Goal: Find specific page/section: Find specific page/section

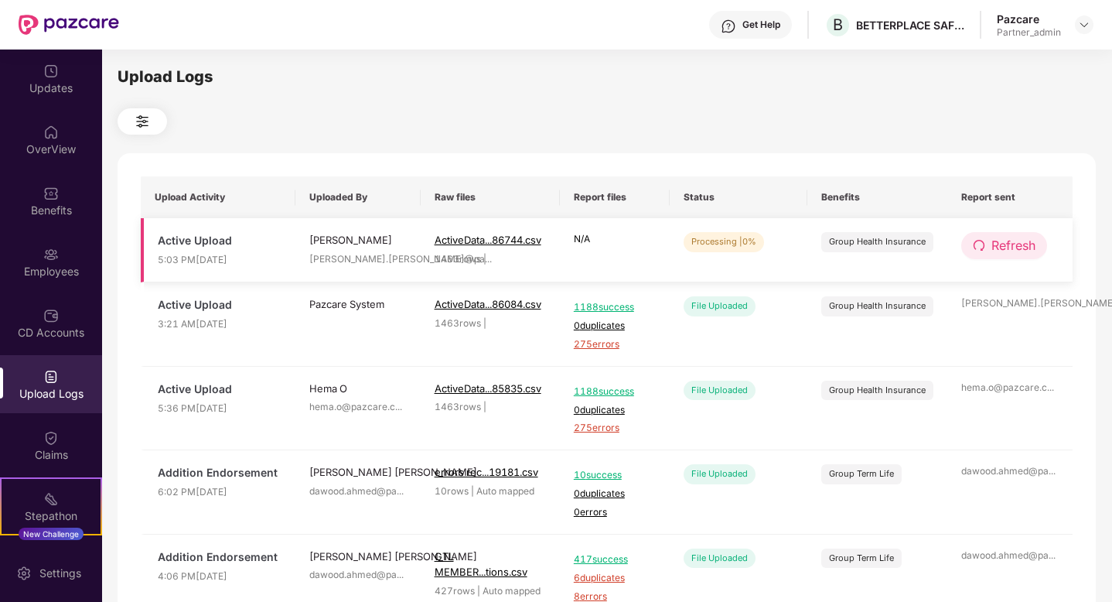
click at [1028, 248] on span "Refresh" at bounding box center [1013, 245] width 44 height 19
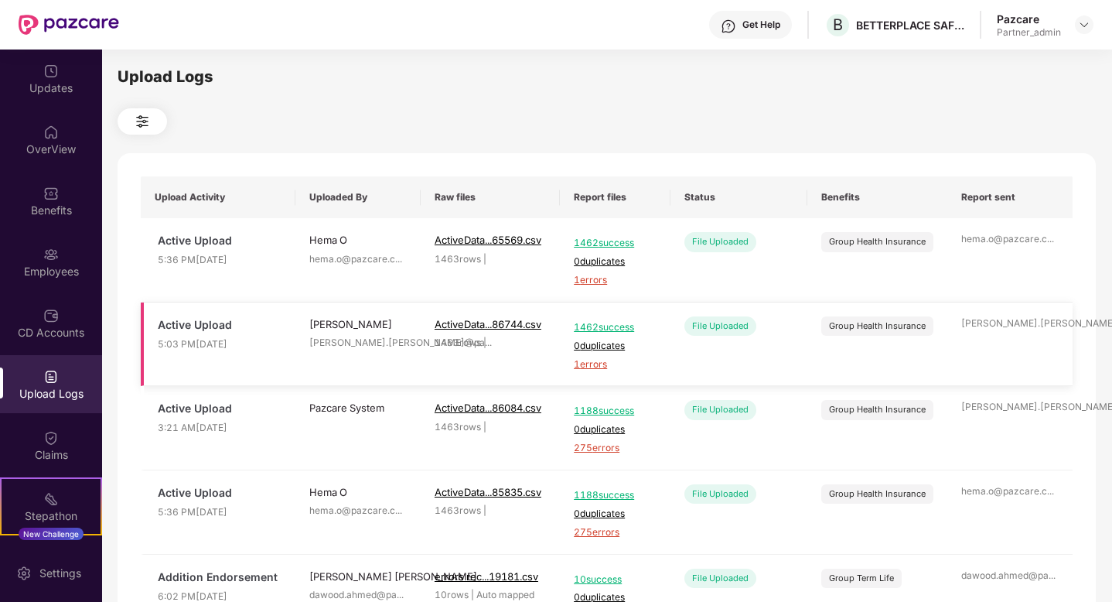
click at [591, 364] on span "1 errors" at bounding box center [615, 364] width 83 height 15
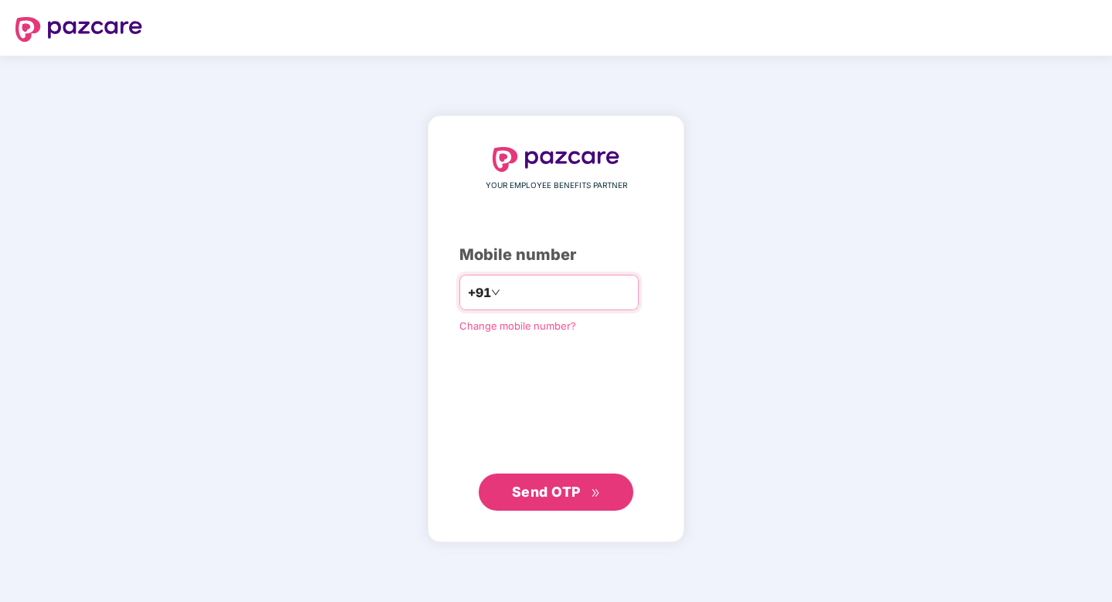
click at [569, 288] on input "number" at bounding box center [566, 292] width 127 height 25
type input "**********"
click at [570, 478] on button "Send OTP" at bounding box center [556, 491] width 155 height 37
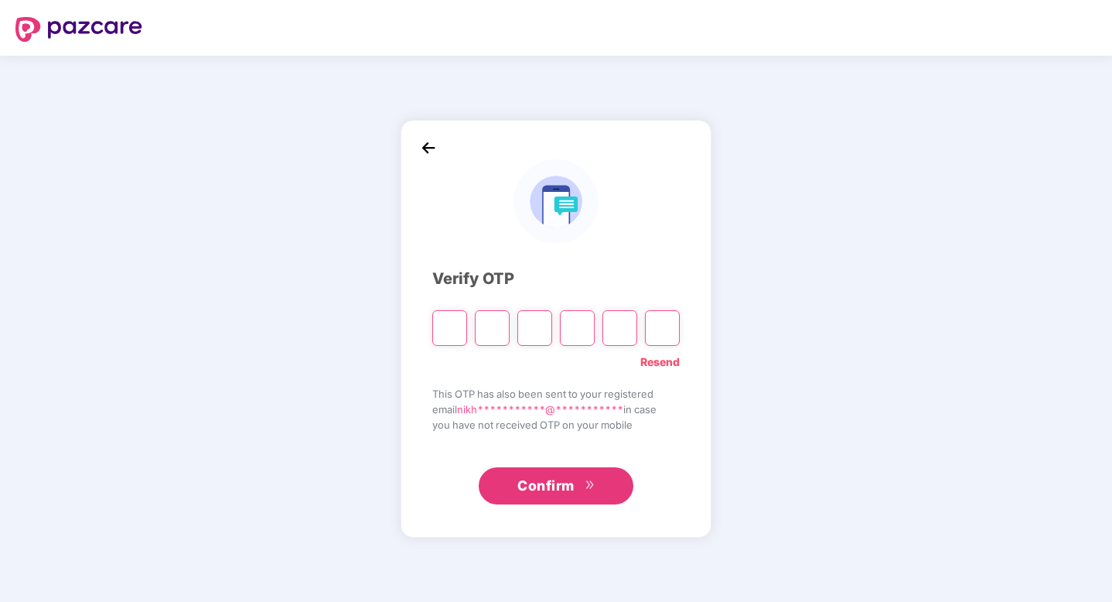
type input "*"
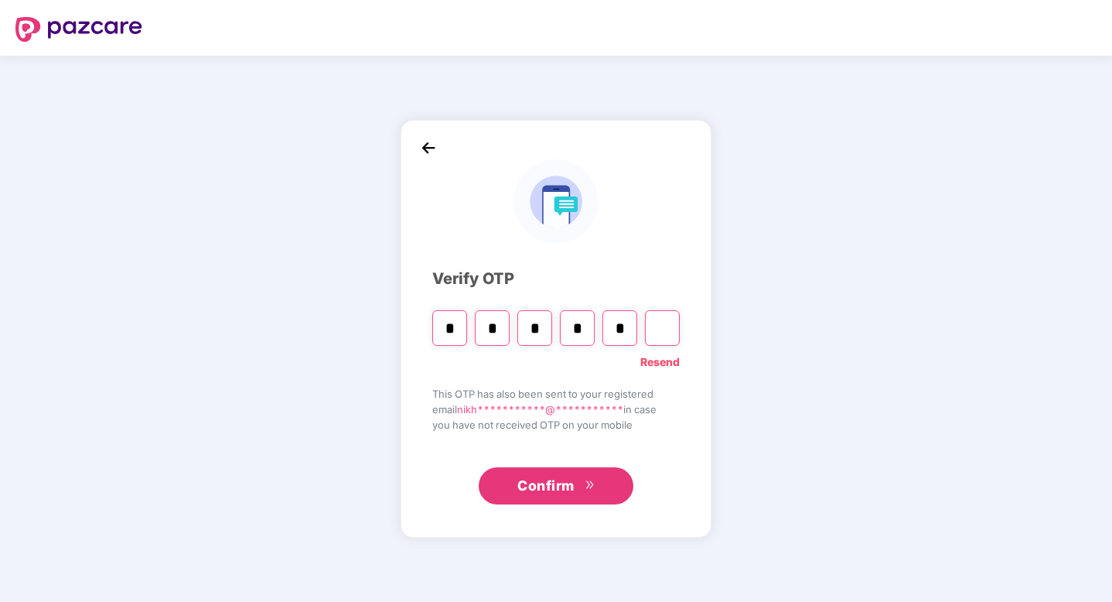
type input "*"
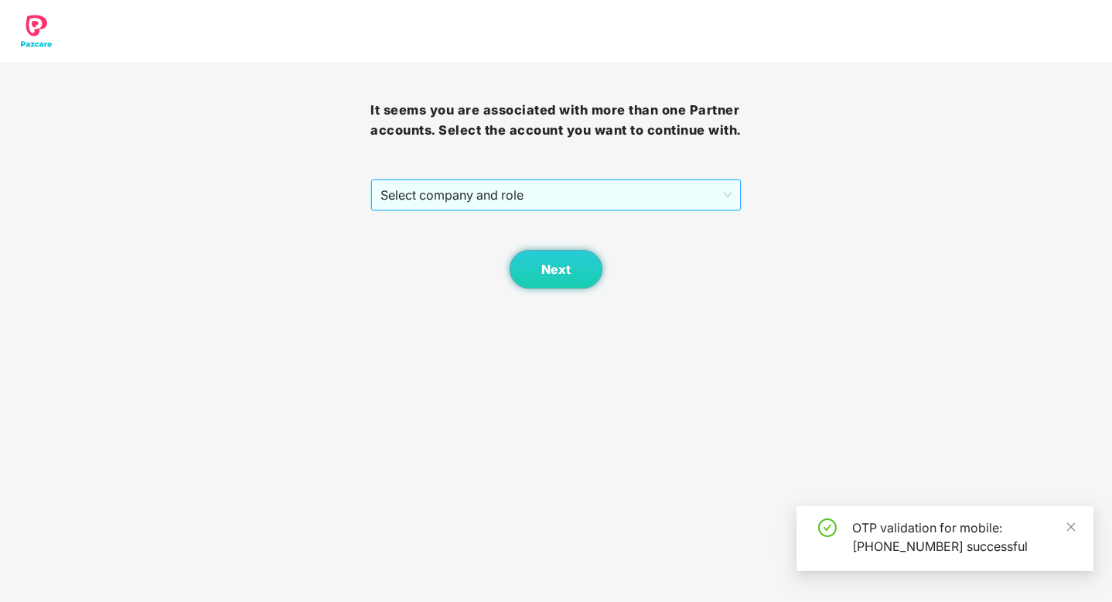
click at [507, 190] on span "Select company and role" at bounding box center [555, 194] width 350 height 29
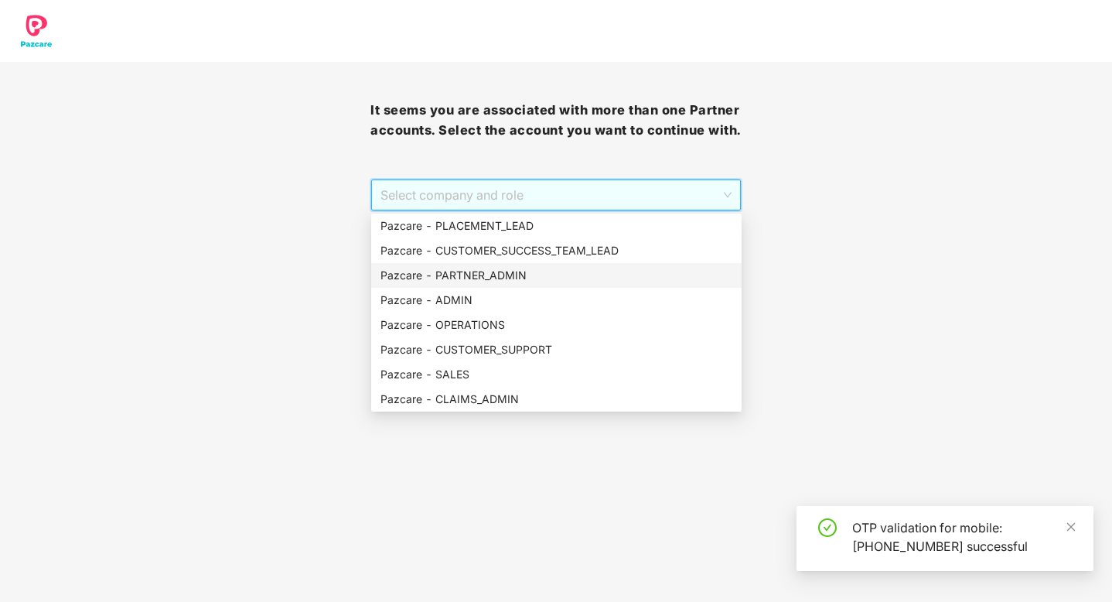
click at [483, 277] on div "Pazcare - PARTNER_ADMIN" at bounding box center [556, 275] width 352 height 17
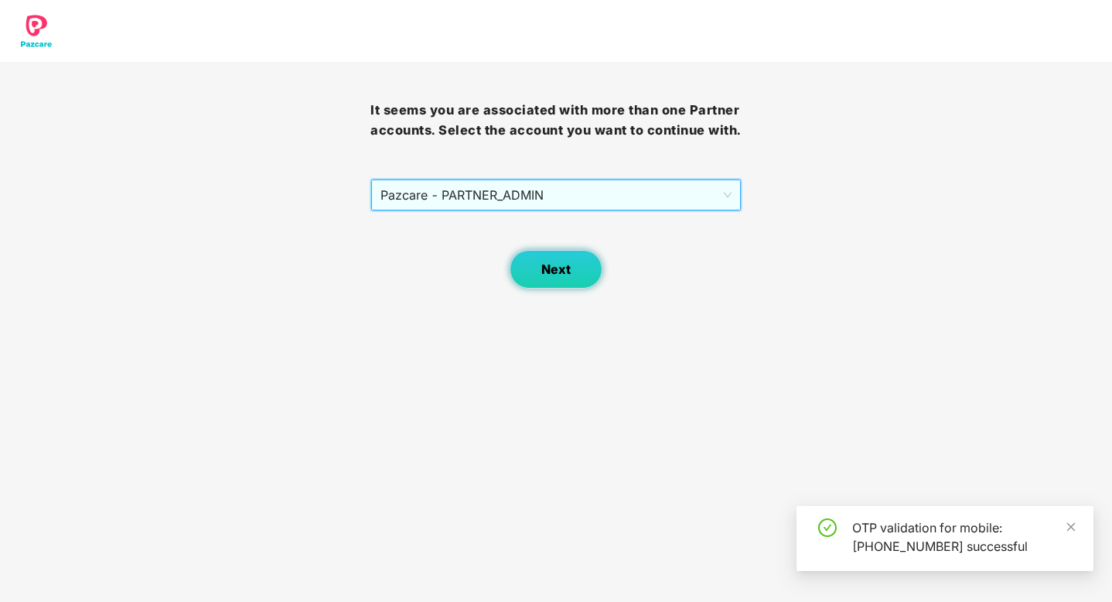
click at [561, 285] on button "Next" at bounding box center [556, 269] width 93 height 39
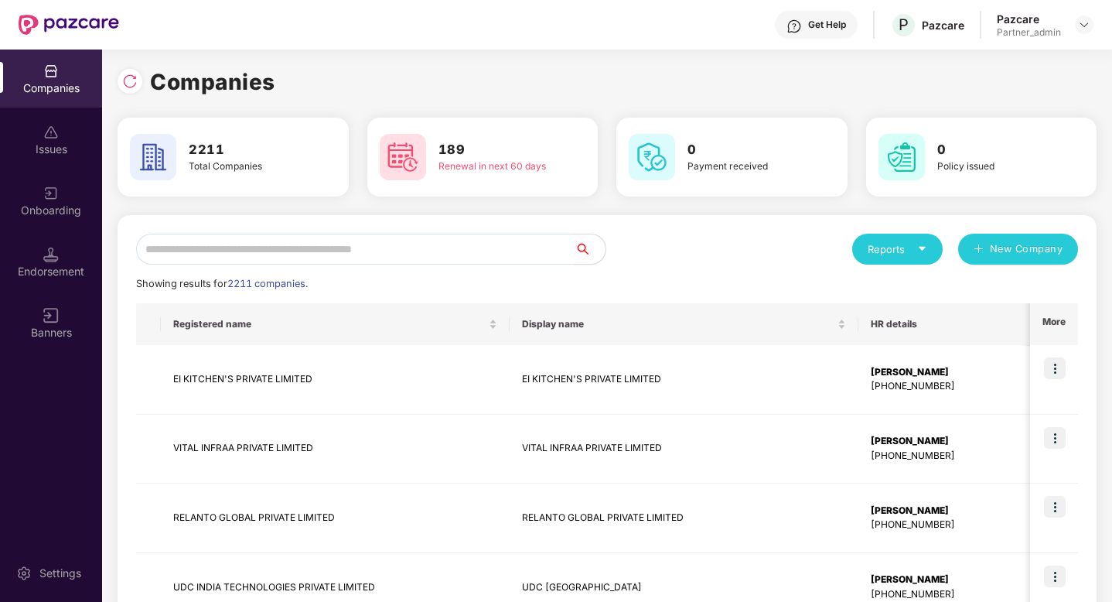
click at [1081, 36] on div "Pazcare Partner_admin" at bounding box center [1045, 25] width 97 height 27
click at [1089, 28] on img at bounding box center [1084, 25] width 12 height 12
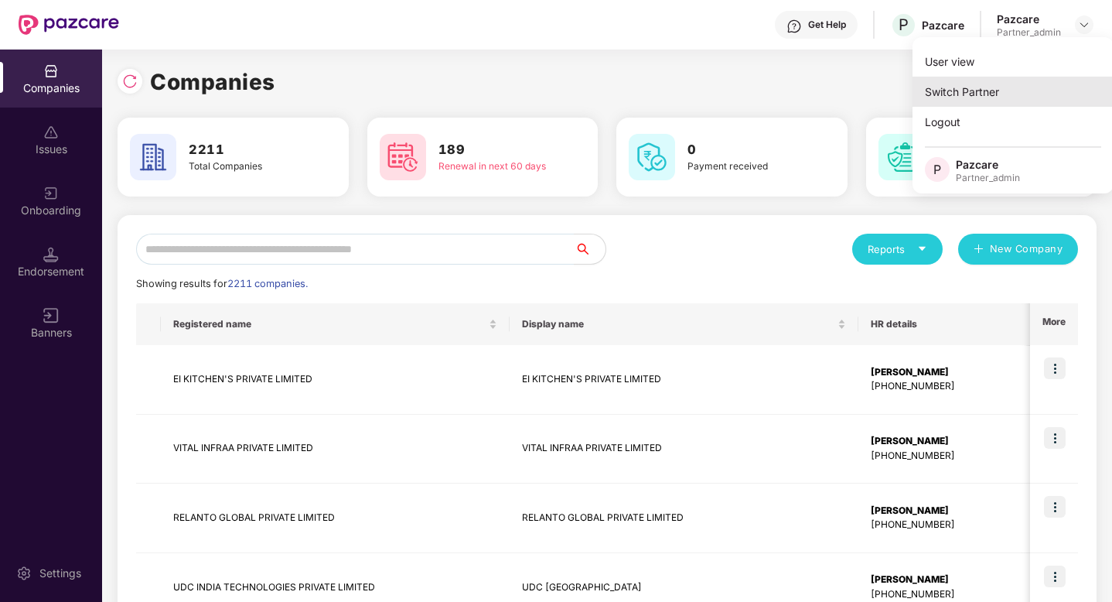
click at [957, 89] on div "Switch Partner" at bounding box center [1012, 92] width 201 height 30
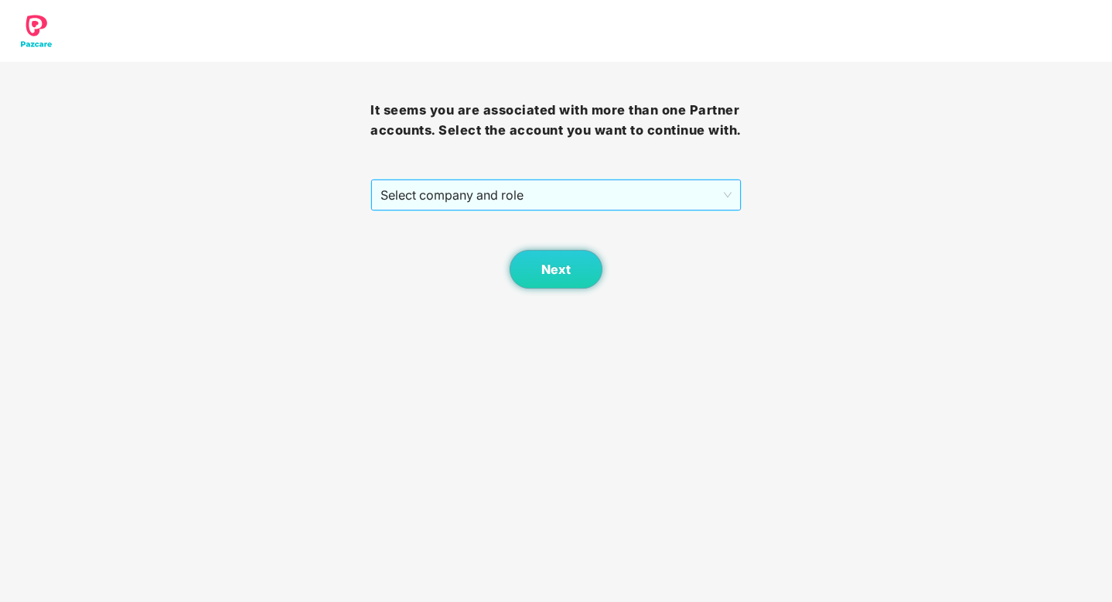
click at [649, 189] on span "Select company and role" at bounding box center [555, 194] width 350 height 29
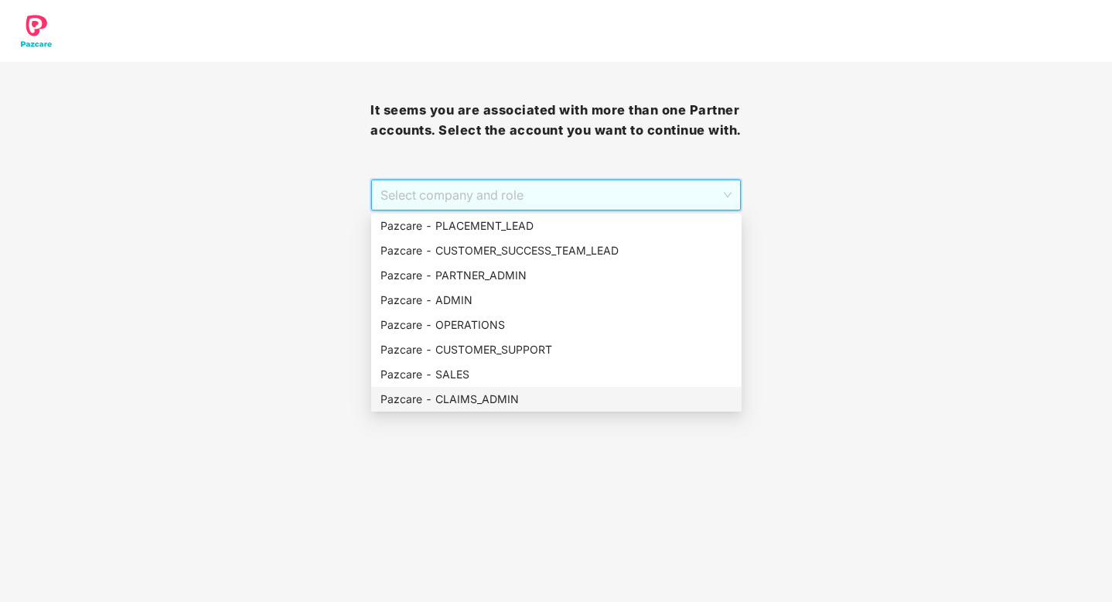
click at [477, 390] on div "Pazcare - CLAIMS_ADMIN" at bounding box center [556, 398] width 352 height 17
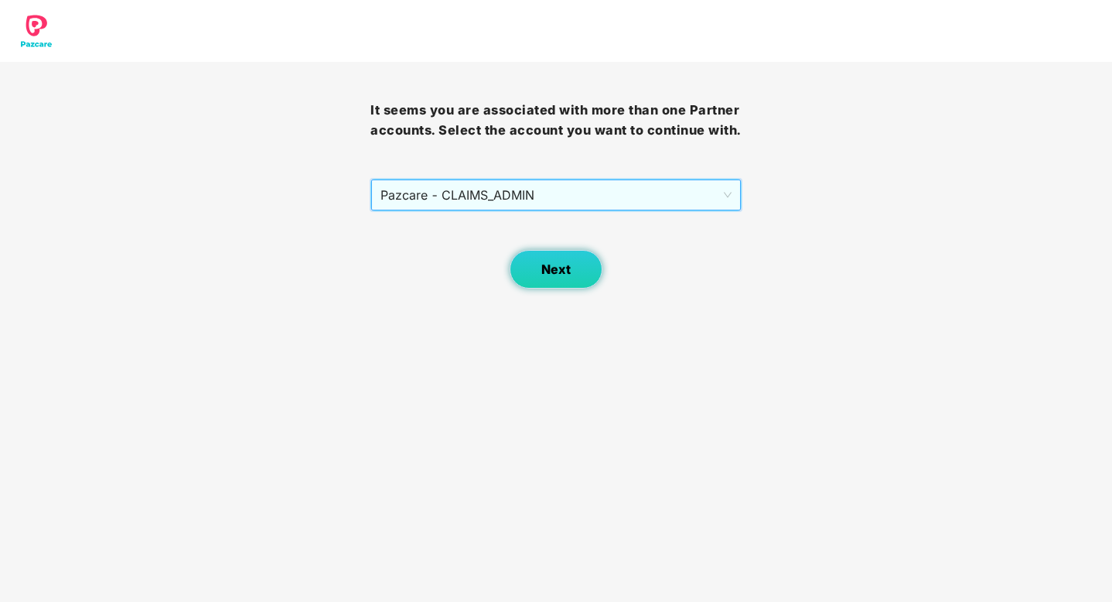
click at [561, 269] on span "Next" at bounding box center [555, 269] width 29 height 15
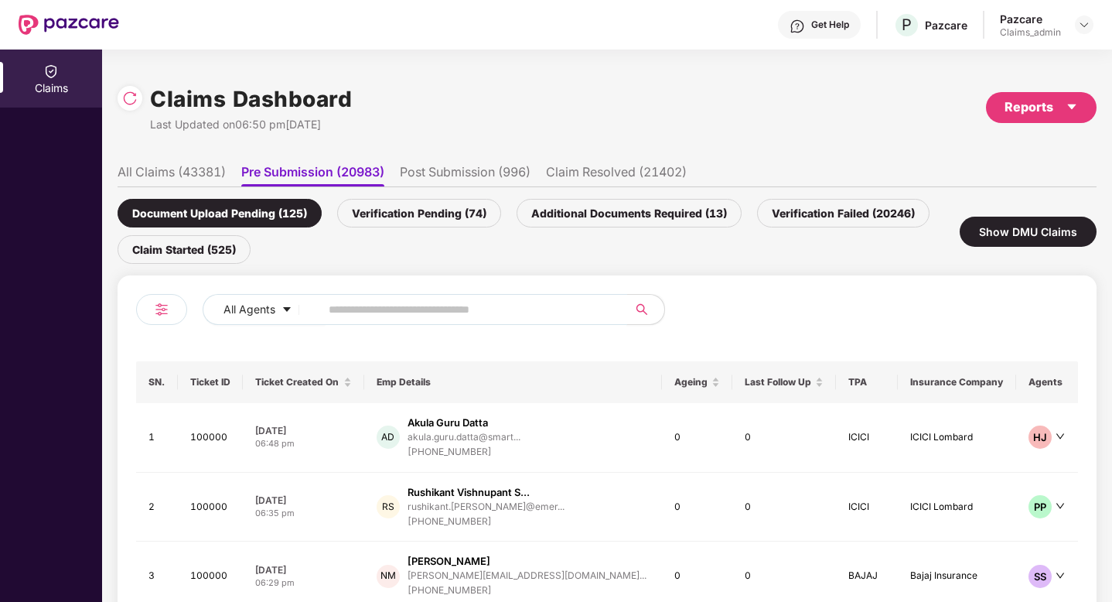
click at [403, 309] on input "text" at bounding box center [468, 309] width 278 height 23
paste input "******"
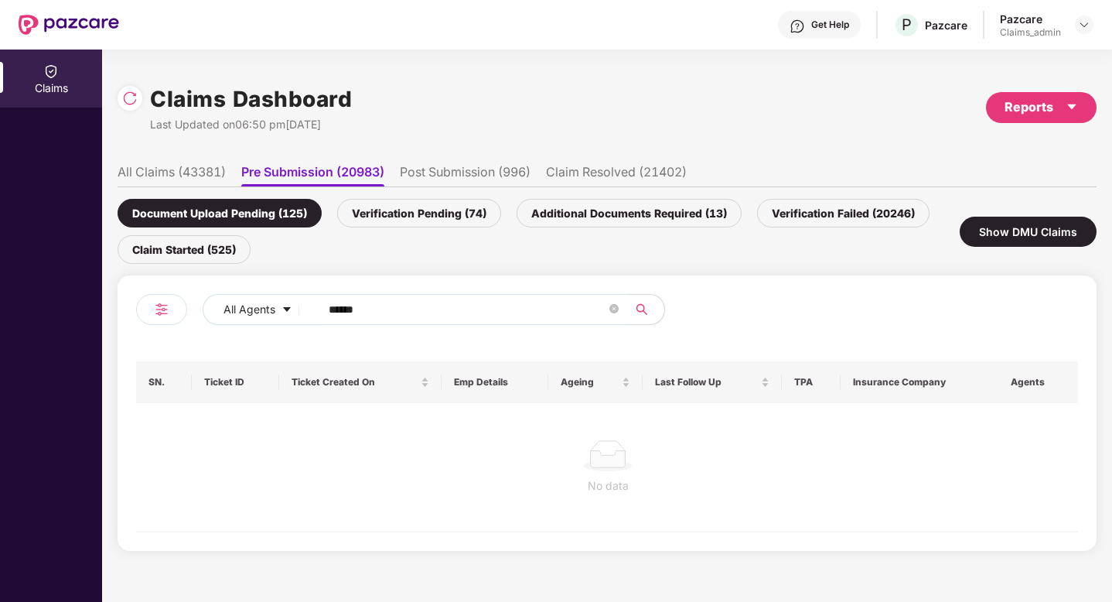
type input "******"
click at [188, 168] on li "All Claims (43381)" at bounding box center [172, 175] width 108 height 22
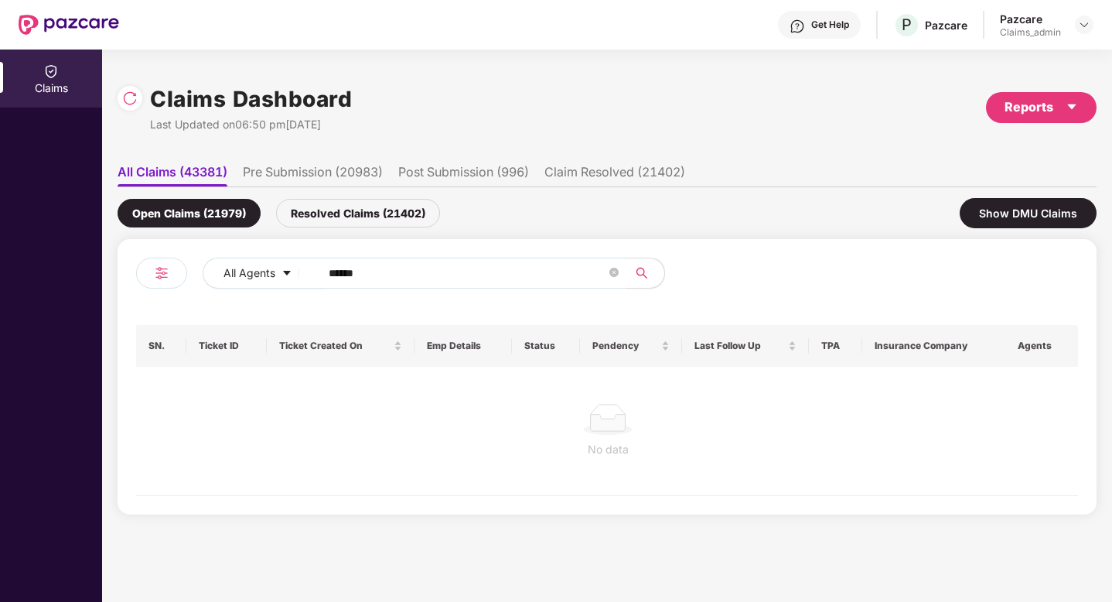
click at [360, 220] on div "Resolved Claims (21402)" at bounding box center [358, 213] width 164 height 29
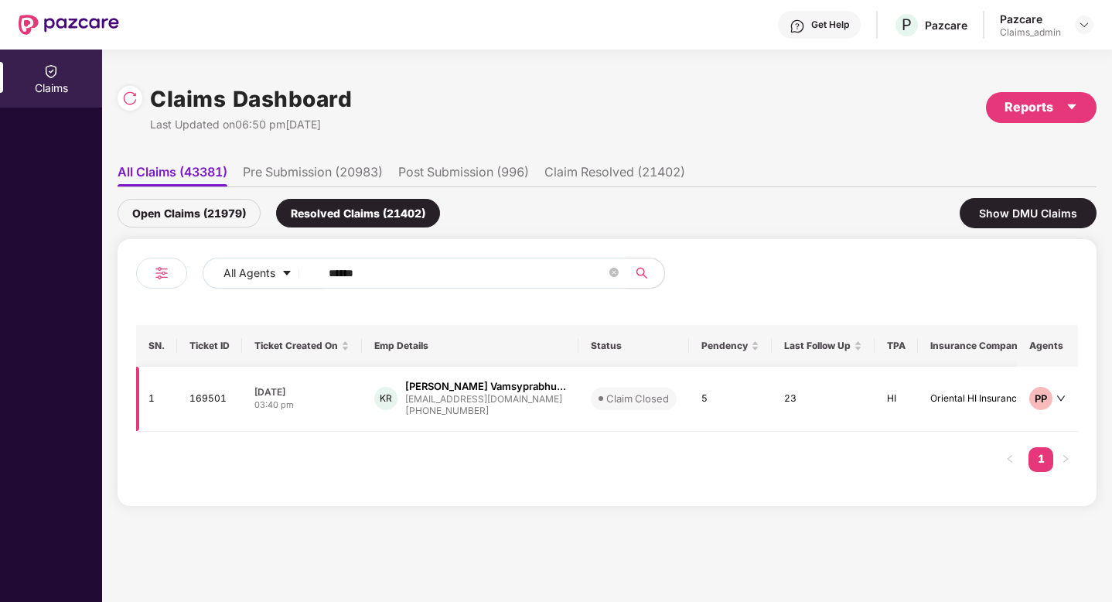
click at [279, 400] on div "03:40 pm" at bounding box center [301, 404] width 95 height 13
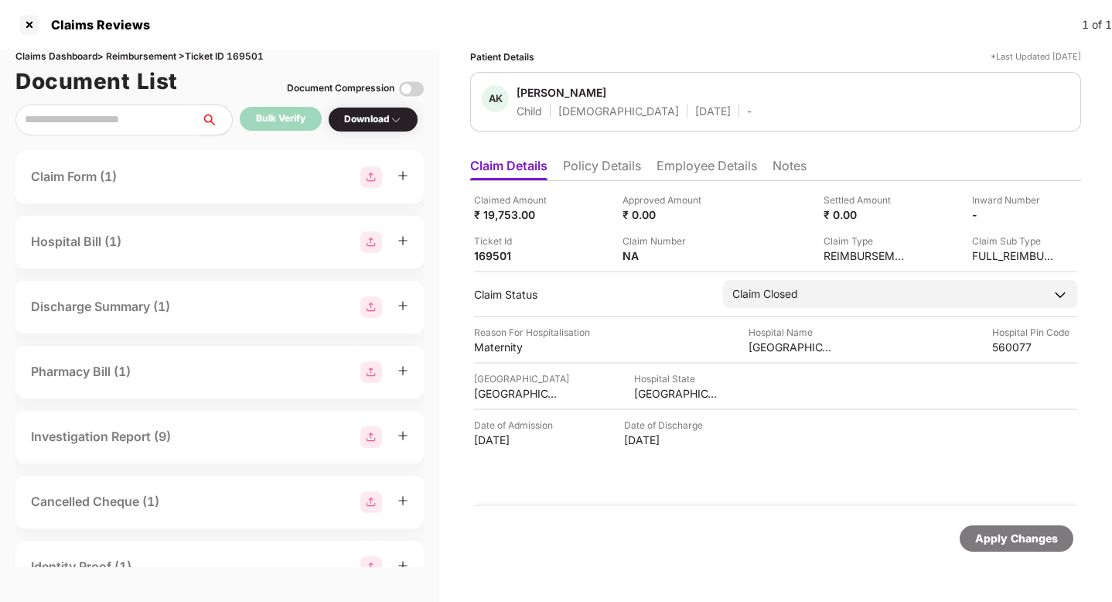
click at [604, 172] on li "Policy Details" at bounding box center [602, 169] width 78 height 22
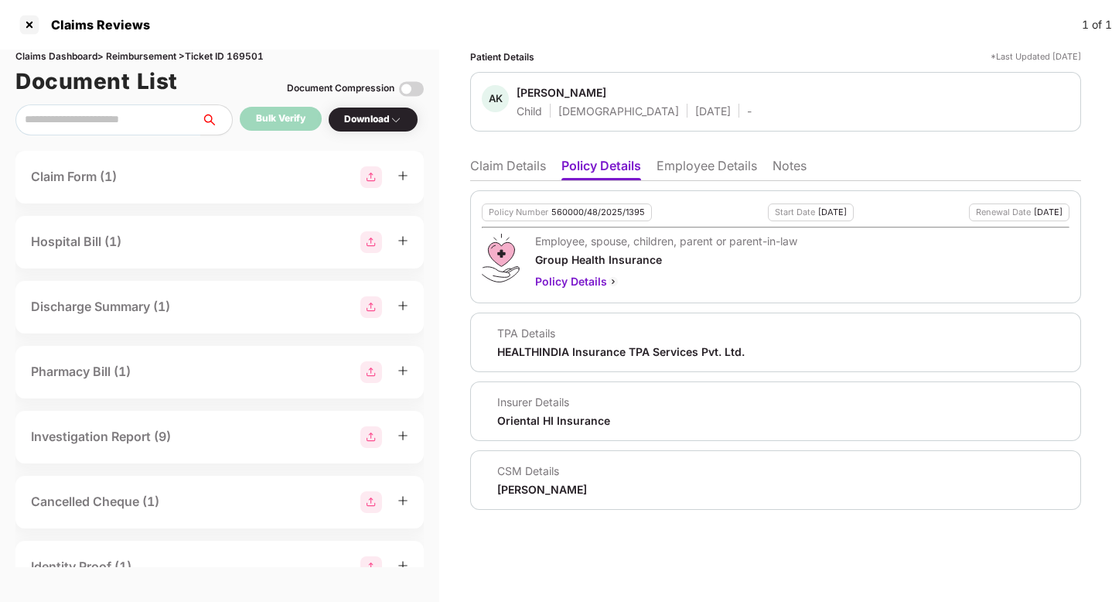
click at [692, 168] on li "Employee Details" at bounding box center [706, 169] width 101 height 22
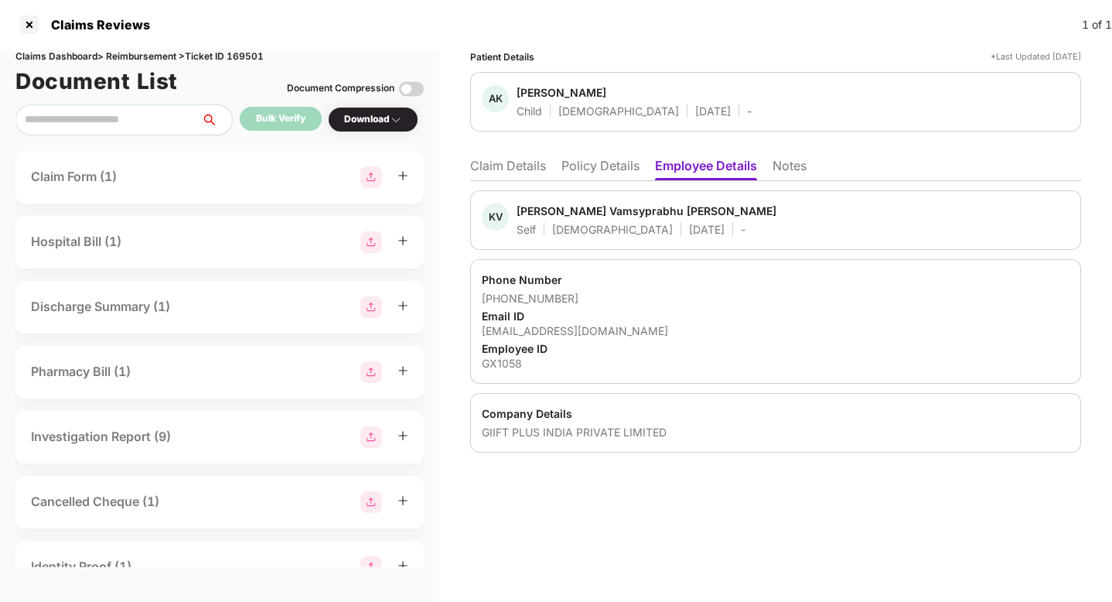
click at [507, 360] on div "GX1058" at bounding box center [776, 363] width 588 height 15
copy div "GX1058"
click at [27, 25] on div at bounding box center [29, 24] width 25 height 25
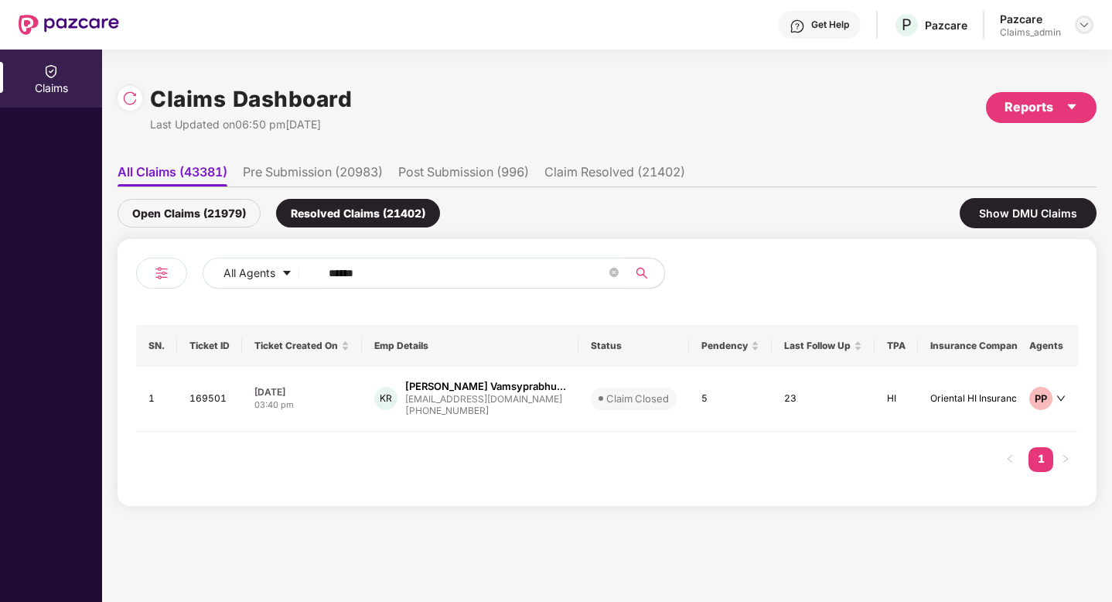
click at [1076, 24] on div at bounding box center [1084, 24] width 19 height 19
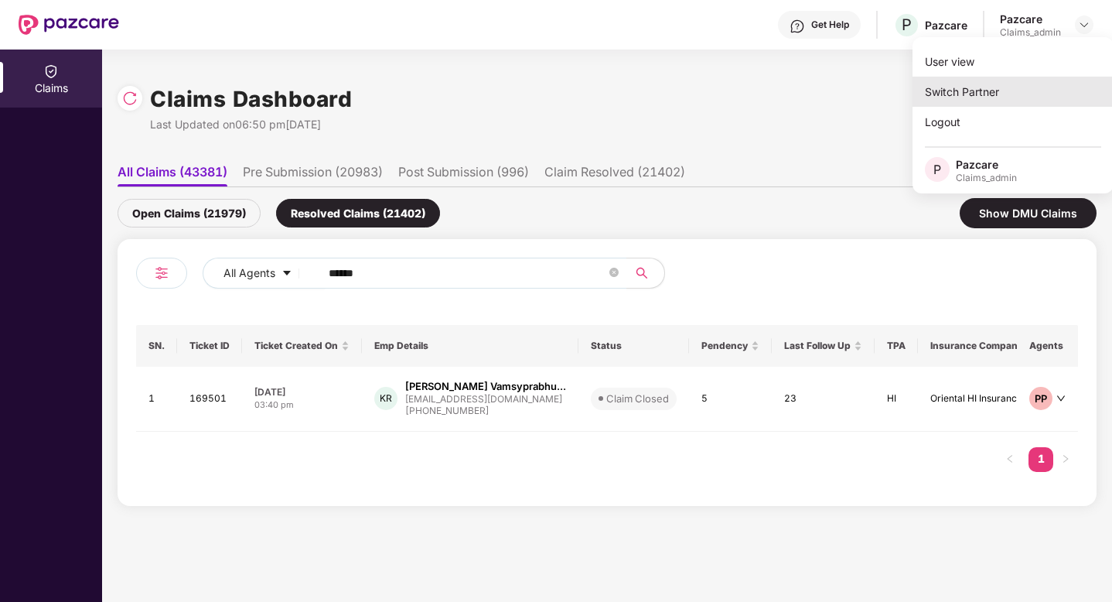
click at [976, 90] on div "Switch Partner" at bounding box center [1012, 92] width 201 height 30
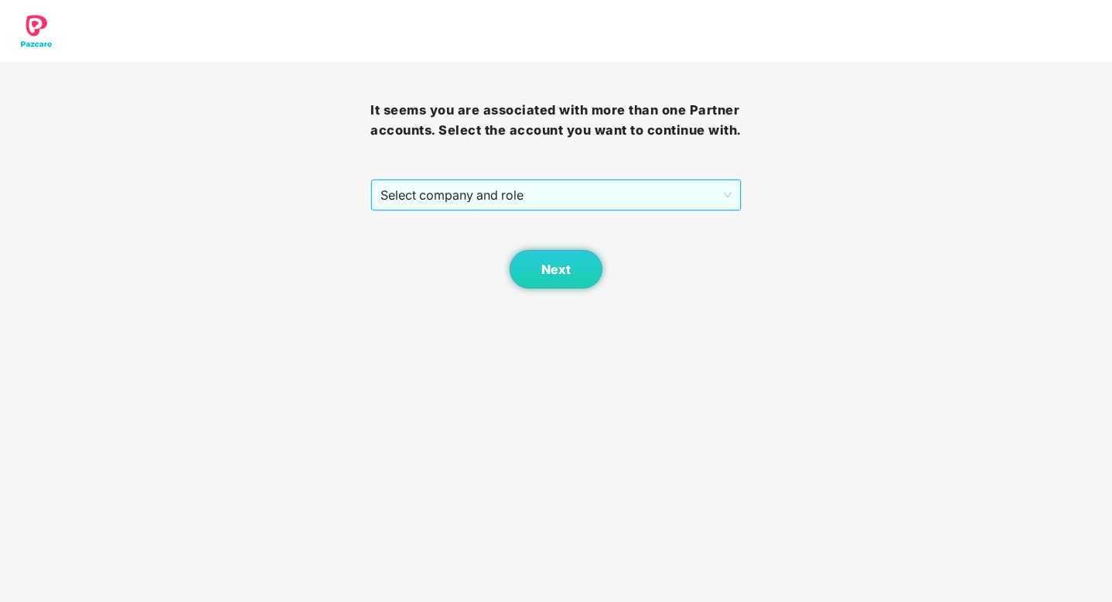
click at [473, 180] on span "Select company and role" at bounding box center [555, 194] width 350 height 29
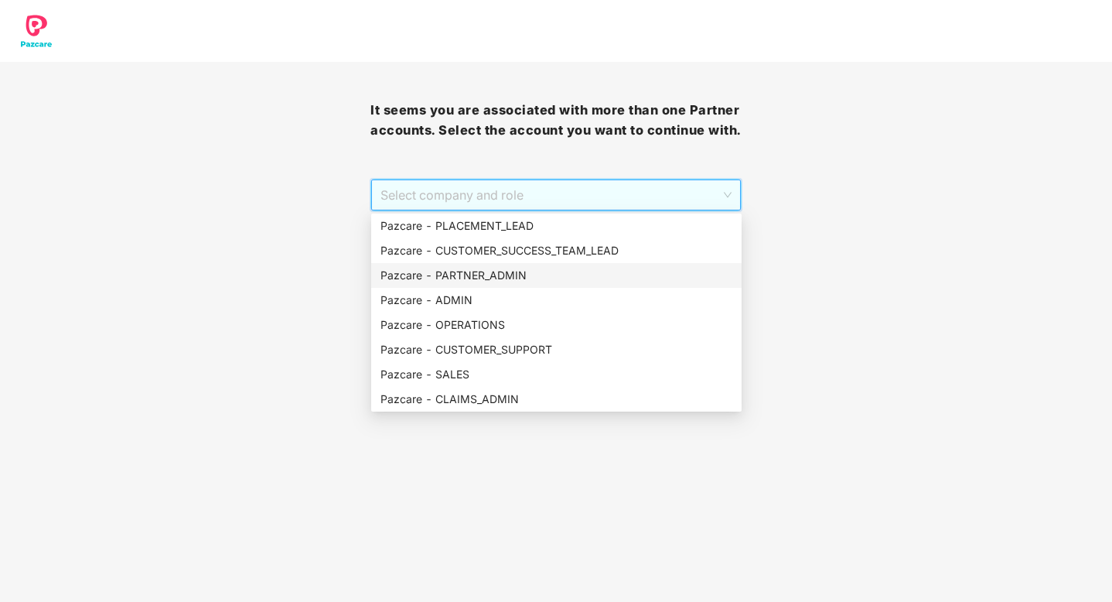
click at [489, 280] on div "Pazcare - PARTNER_ADMIN" at bounding box center [556, 275] width 352 height 17
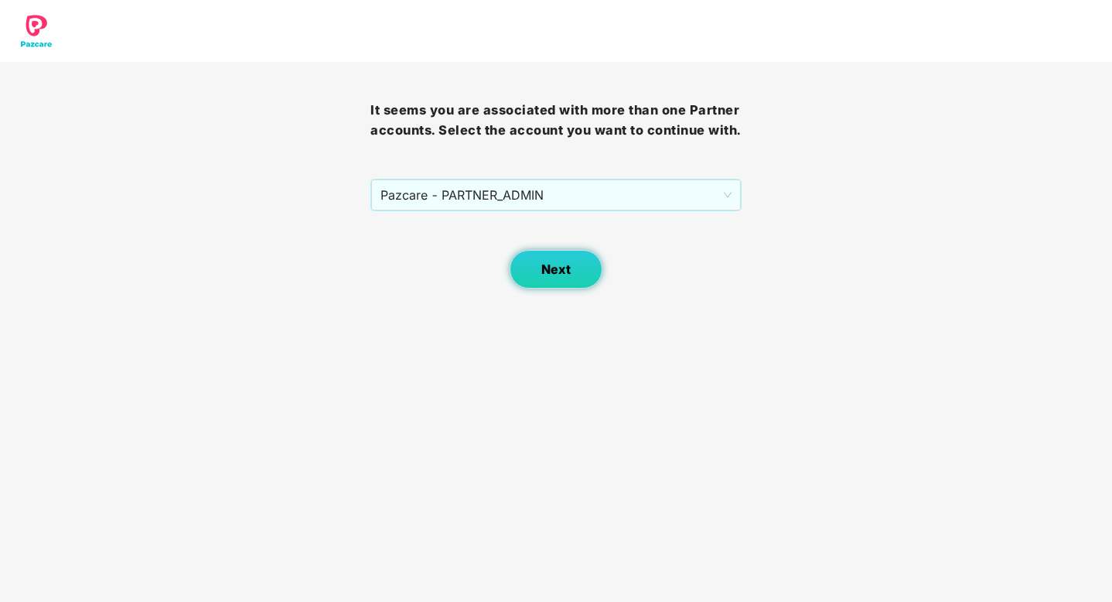
click at [573, 254] on button "Next" at bounding box center [556, 269] width 93 height 39
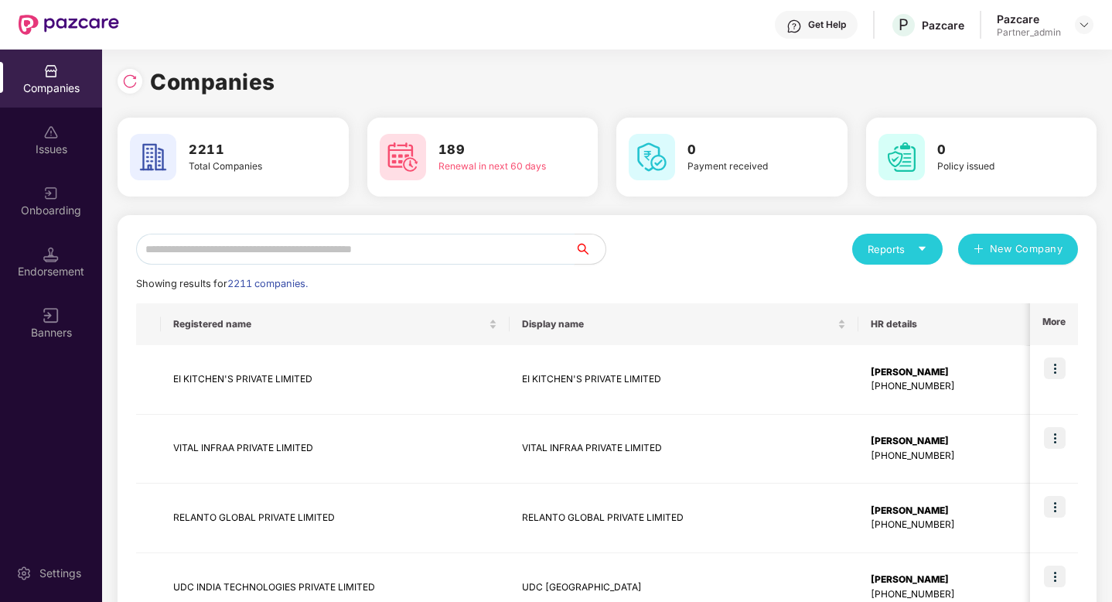
click at [407, 260] on input "text" at bounding box center [355, 249] width 438 height 31
click at [417, 253] on input "text" at bounding box center [355, 249] width 438 height 31
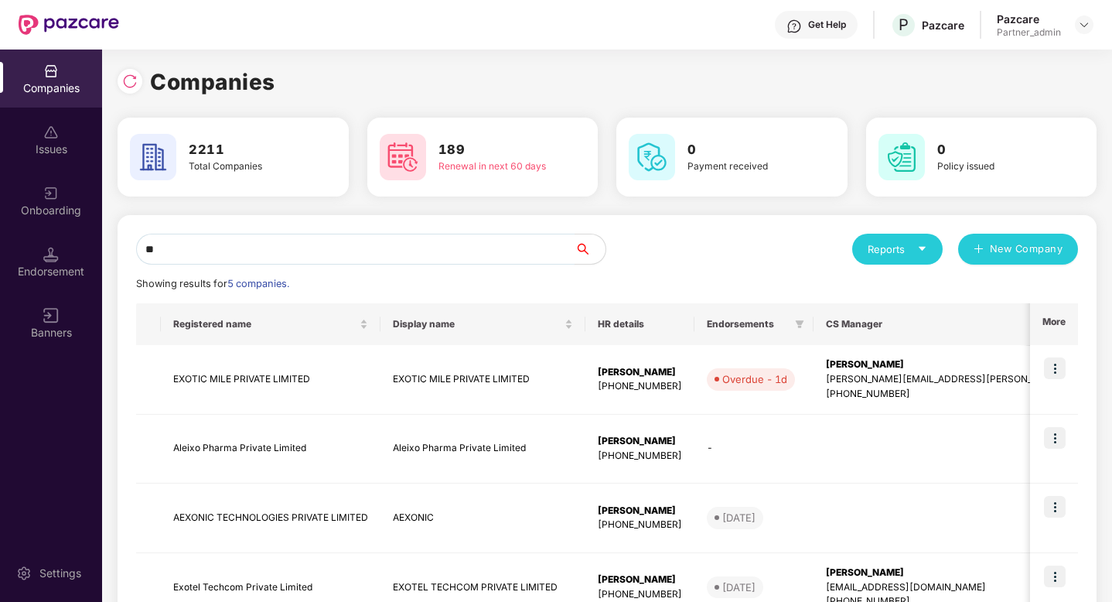
type input "*"
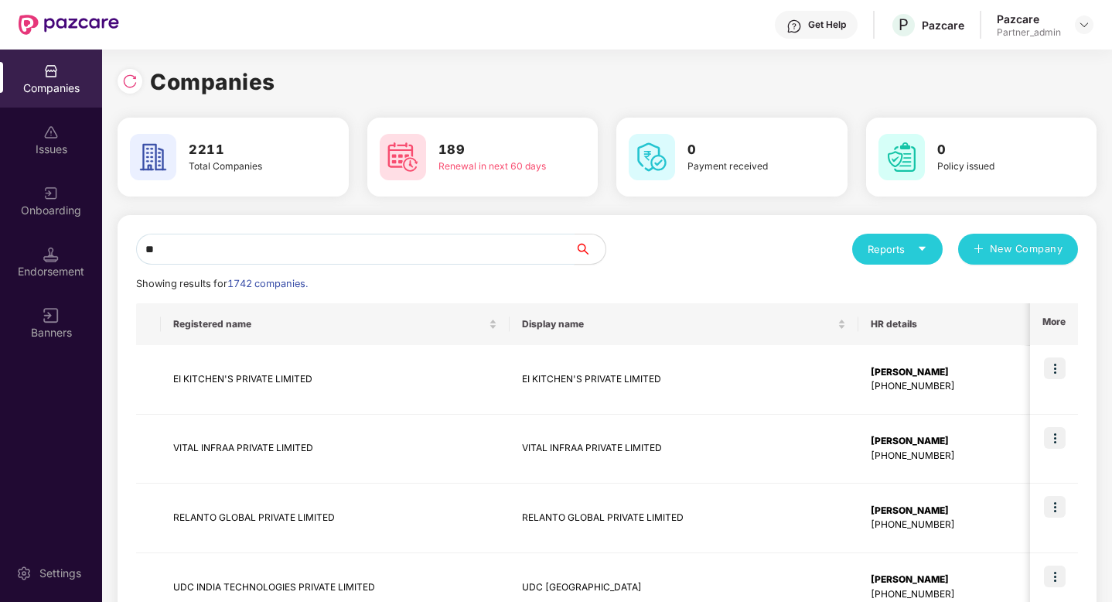
type input "*"
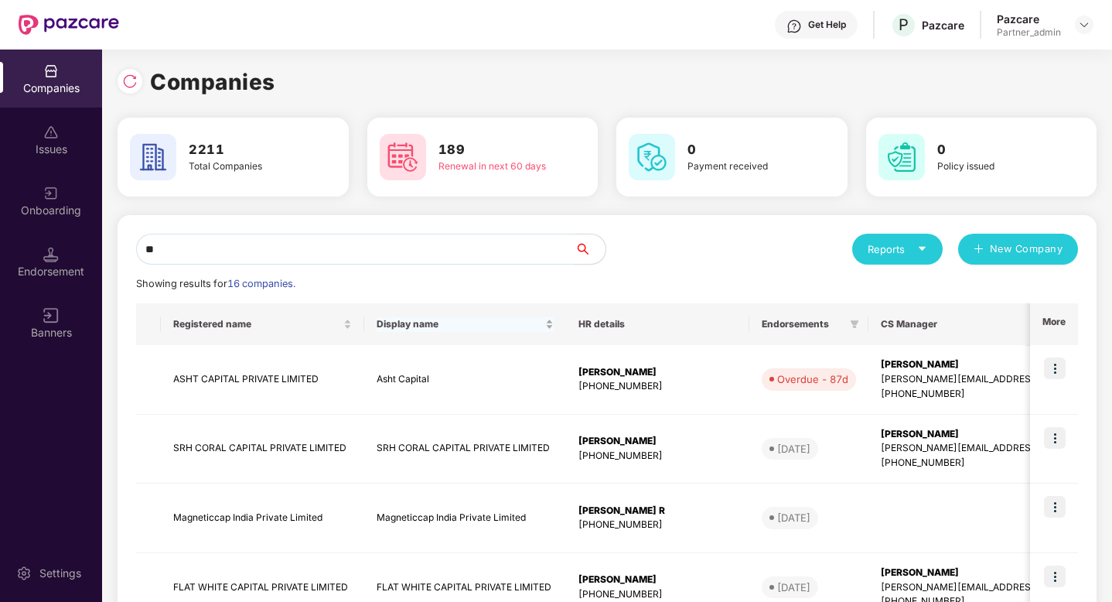
type input "*"
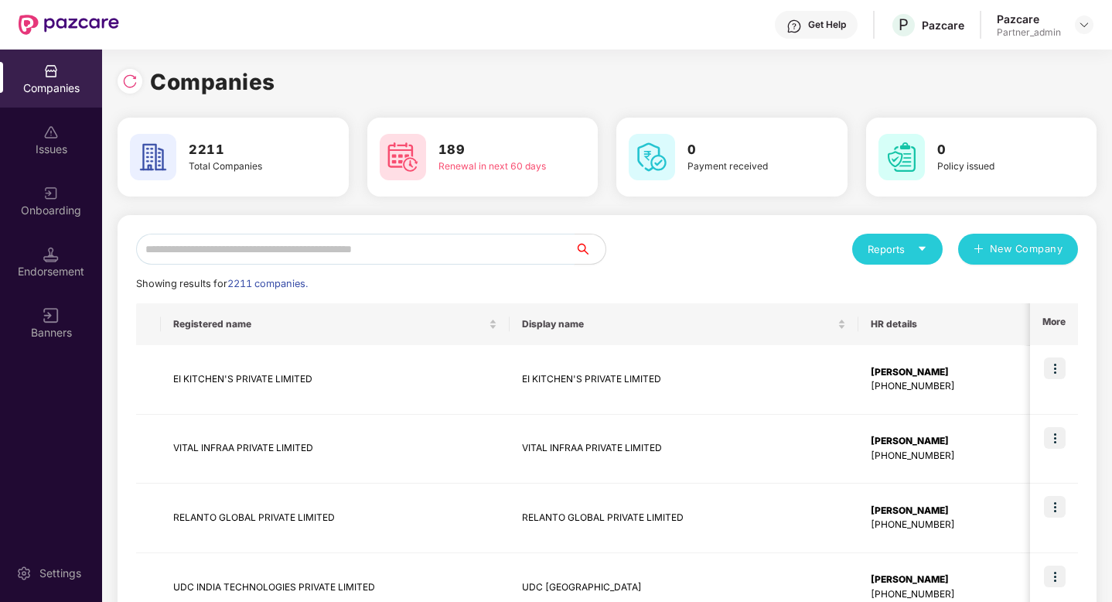
click at [312, 245] on input "text" at bounding box center [355, 249] width 438 height 31
type input "*"
click at [127, 82] on img at bounding box center [129, 80] width 15 height 15
